Goal: Task Accomplishment & Management: Use online tool/utility

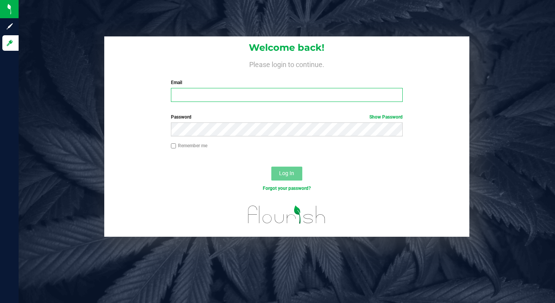
type input "[EMAIL_ADDRESS][DOMAIN_NAME]"
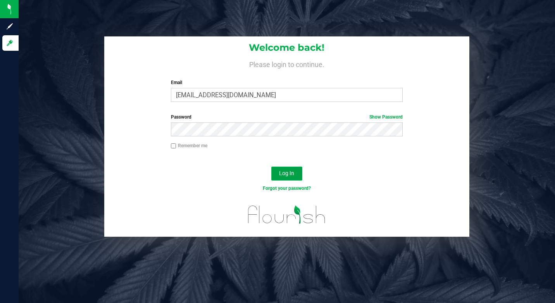
click at [298, 174] on button "Log In" at bounding box center [286, 174] width 31 height 14
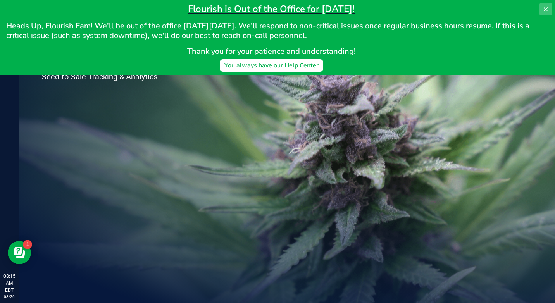
click at [545, 8] on icon at bounding box center [546, 9] width 4 height 4
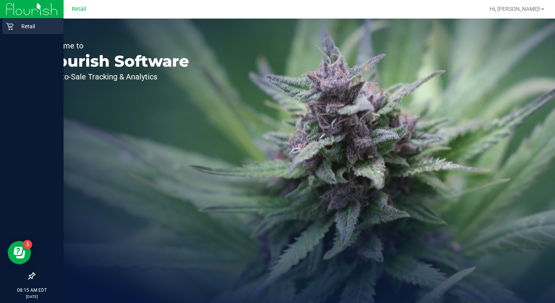
click at [16, 23] on p "Retail" at bounding box center [37, 26] width 47 height 9
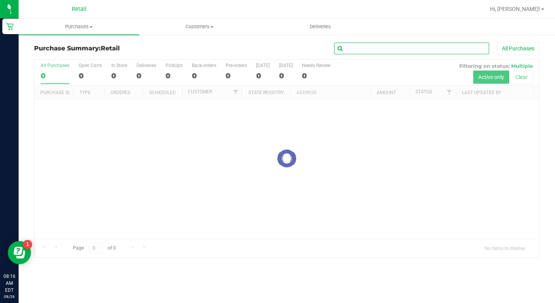
click at [346, 53] on input "text" at bounding box center [411, 49] width 155 height 12
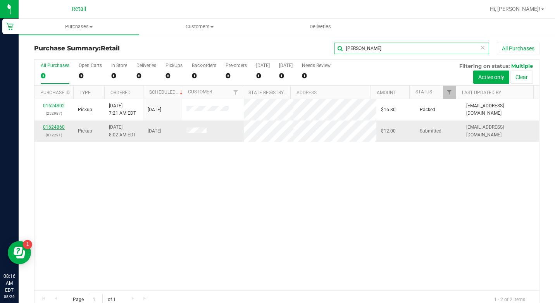
type input "[PERSON_NAME]"
click at [57, 128] on link "01624860" at bounding box center [54, 126] width 22 height 5
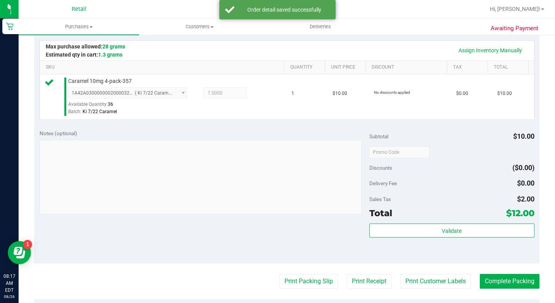
scroll to position [271, 0]
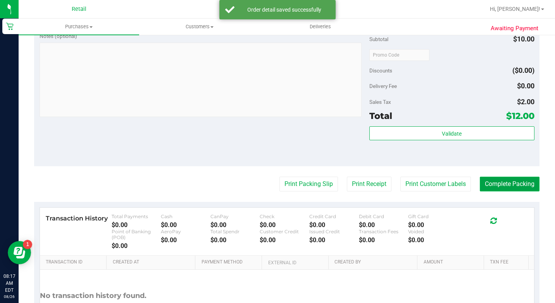
click at [507, 191] on button "Complete Packing" at bounding box center [510, 184] width 60 height 15
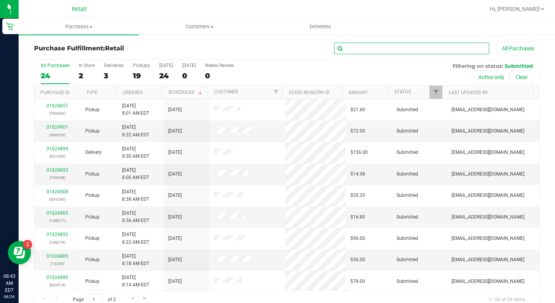
drag, startPoint x: 346, startPoint y: 45, endPoint x: 355, endPoint y: 47, distance: 9.2
click at [346, 45] on input "text" at bounding box center [411, 49] width 155 height 12
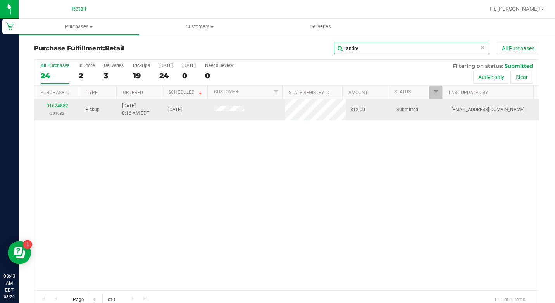
type input "andre"
click at [60, 106] on link "01624882" at bounding box center [58, 105] width 22 height 5
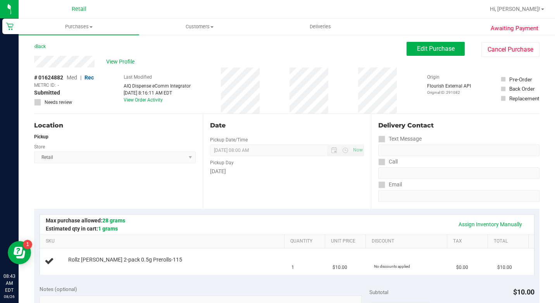
drag, startPoint x: 159, startPoint y: 92, endPoint x: 165, endPoint y: 93, distance: 6.3
click at [165, 93] on div "[DATE] 8:16:11 AM EDT" at bounding box center [157, 93] width 67 height 7
click at [41, 46] on link "Back" at bounding box center [40, 46] width 12 height 5
